Goal: Find specific page/section: Find specific page/section

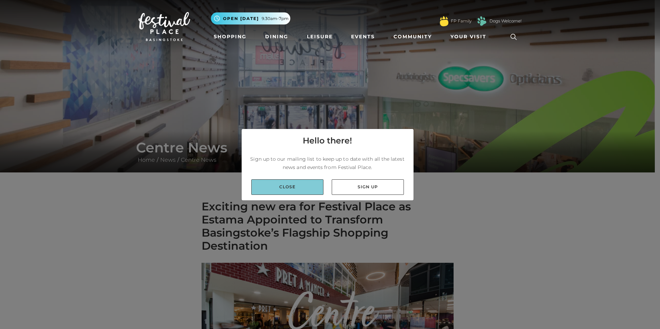
click at [291, 187] on link "Close" at bounding box center [287, 188] width 72 height 16
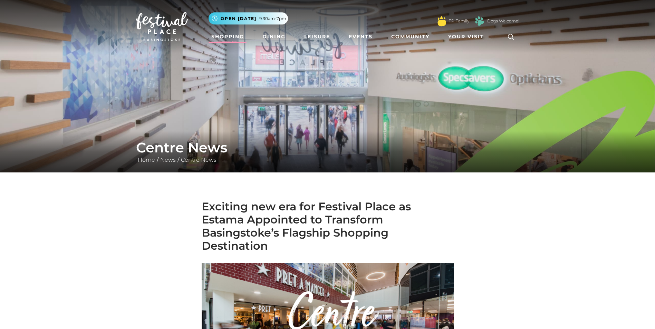
click at [226, 39] on link "Shopping" at bounding box center [228, 36] width 38 height 13
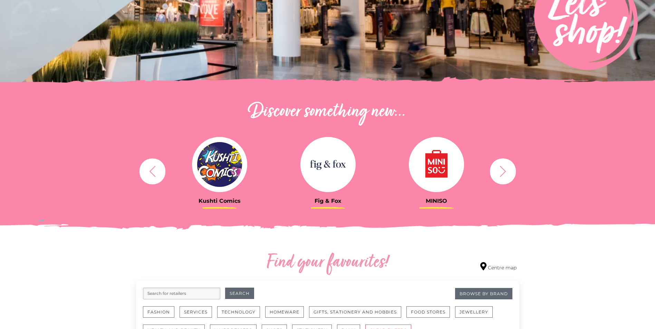
scroll to position [173, 0]
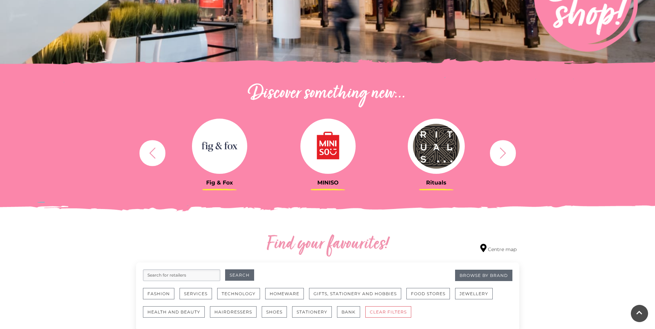
click at [218, 154] on img at bounding box center [219, 146] width 55 height 55
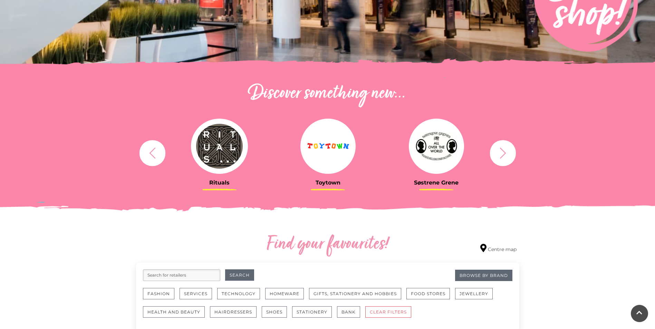
click at [510, 157] on button "button" at bounding box center [503, 153] width 26 height 26
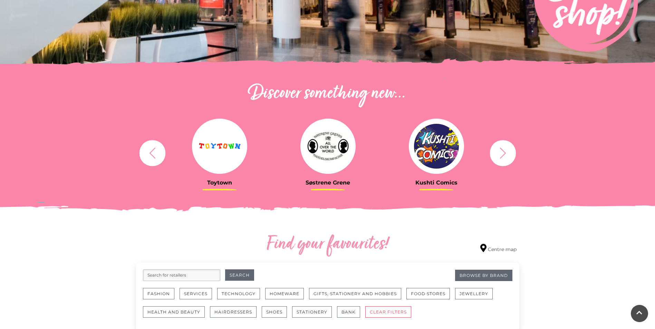
click at [510, 157] on button "button" at bounding box center [503, 153] width 26 height 26
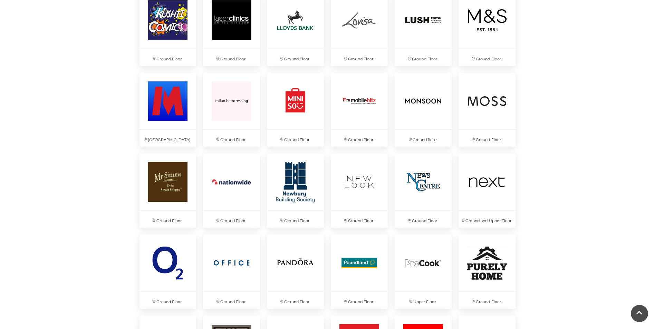
scroll to position [1209, 0]
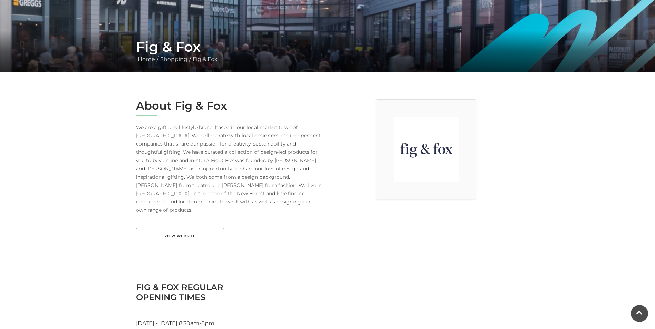
scroll to position [173, 0]
